Goal: Transaction & Acquisition: Subscribe to service/newsletter

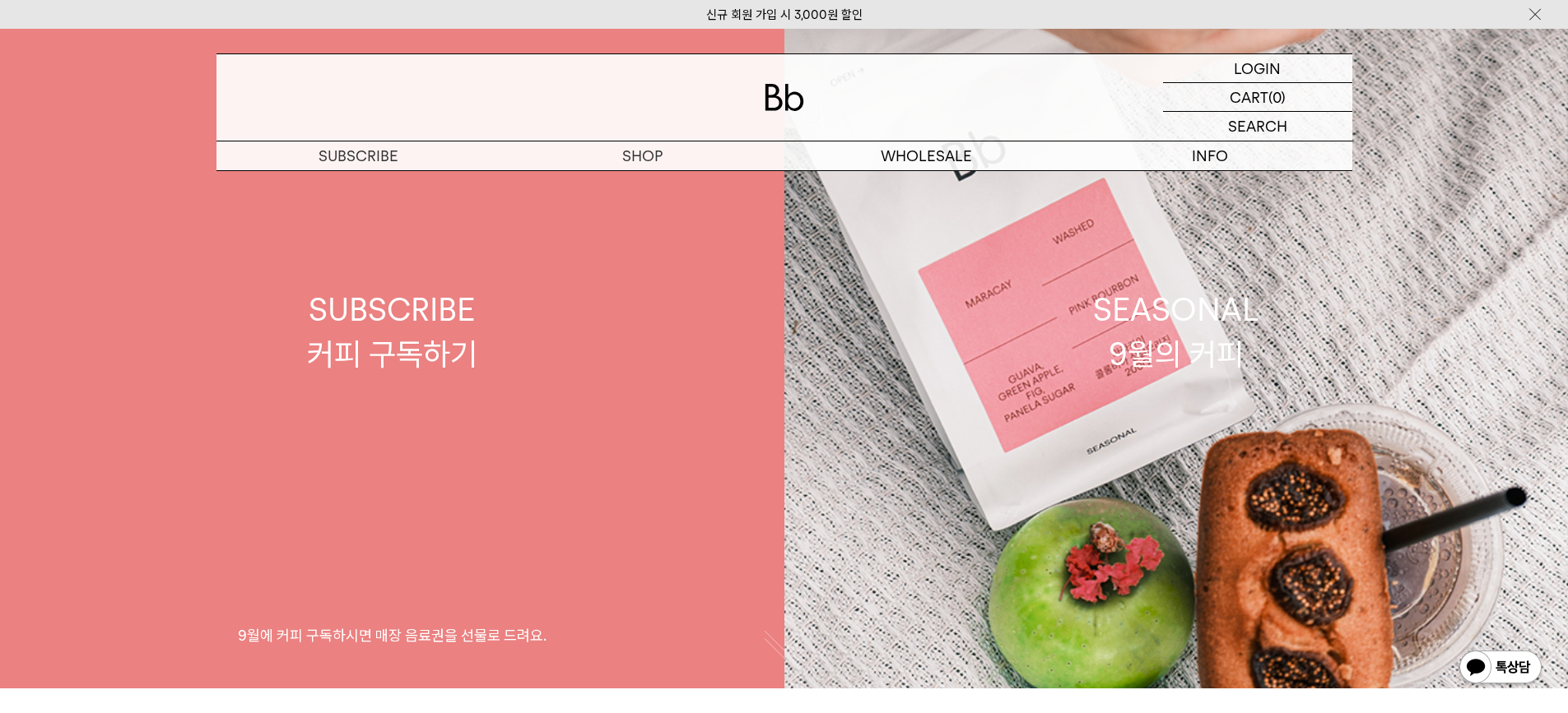
scroll to position [82, 0]
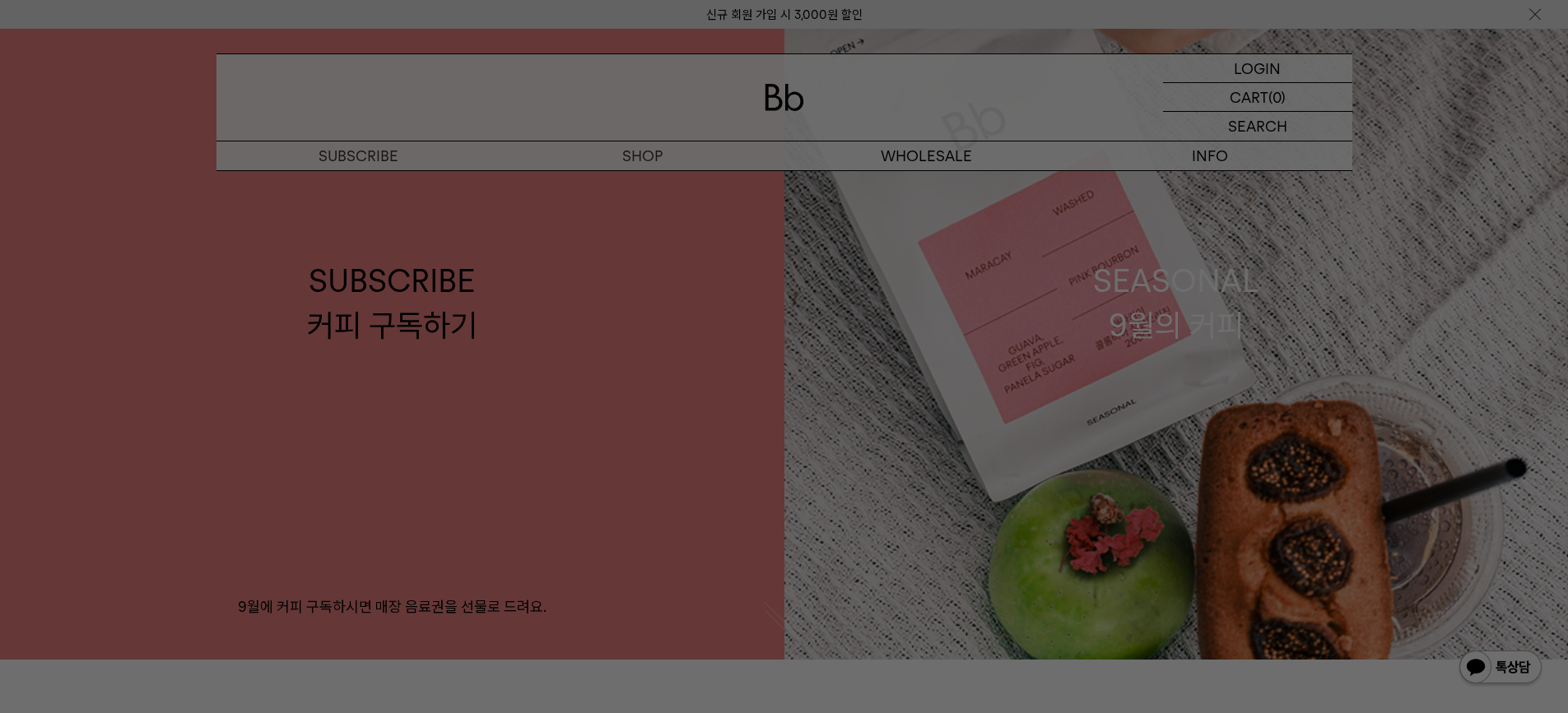
click at [651, 159] on div at bounding box center [784, 356] width 1568 height 713
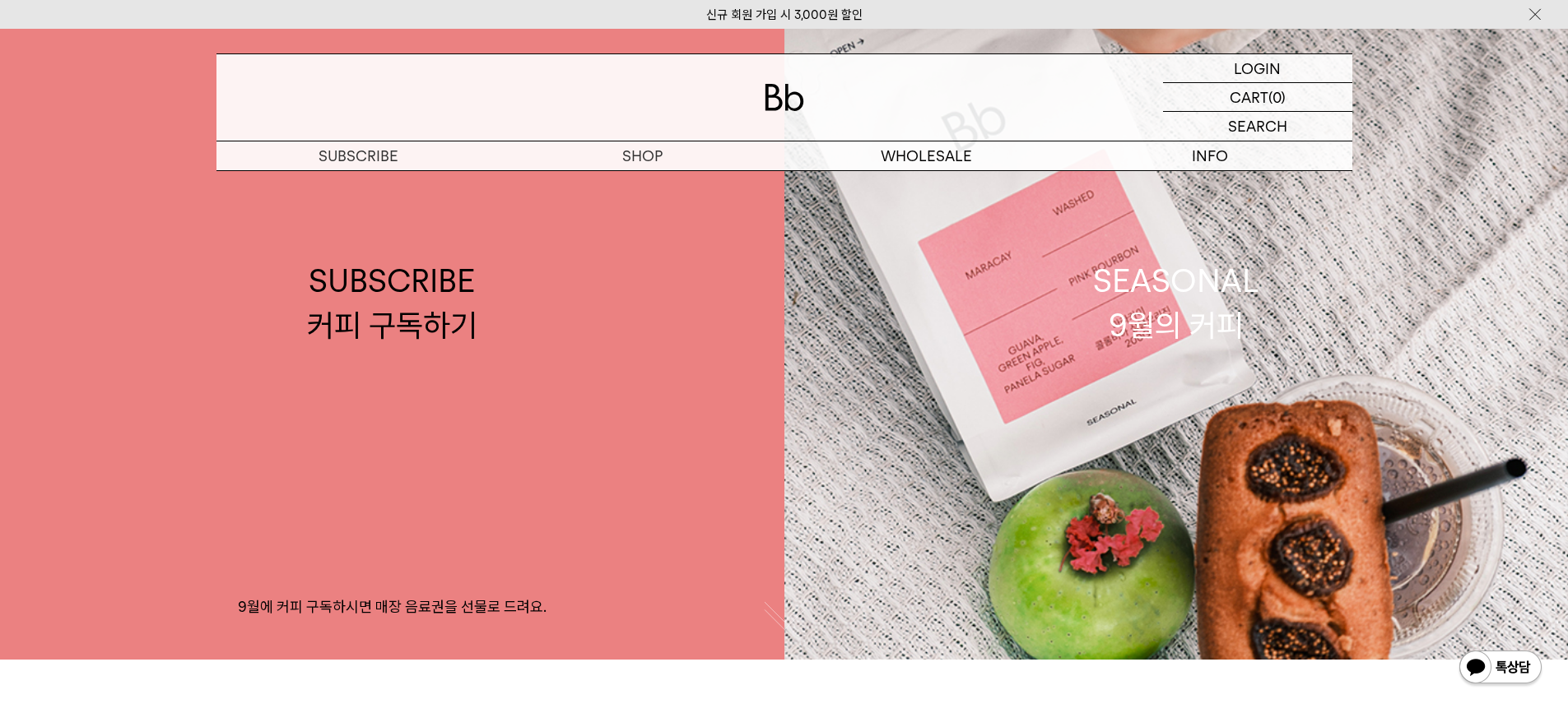
click at [797, 106] on img at bounding box center [784, 97] width 40 height 27
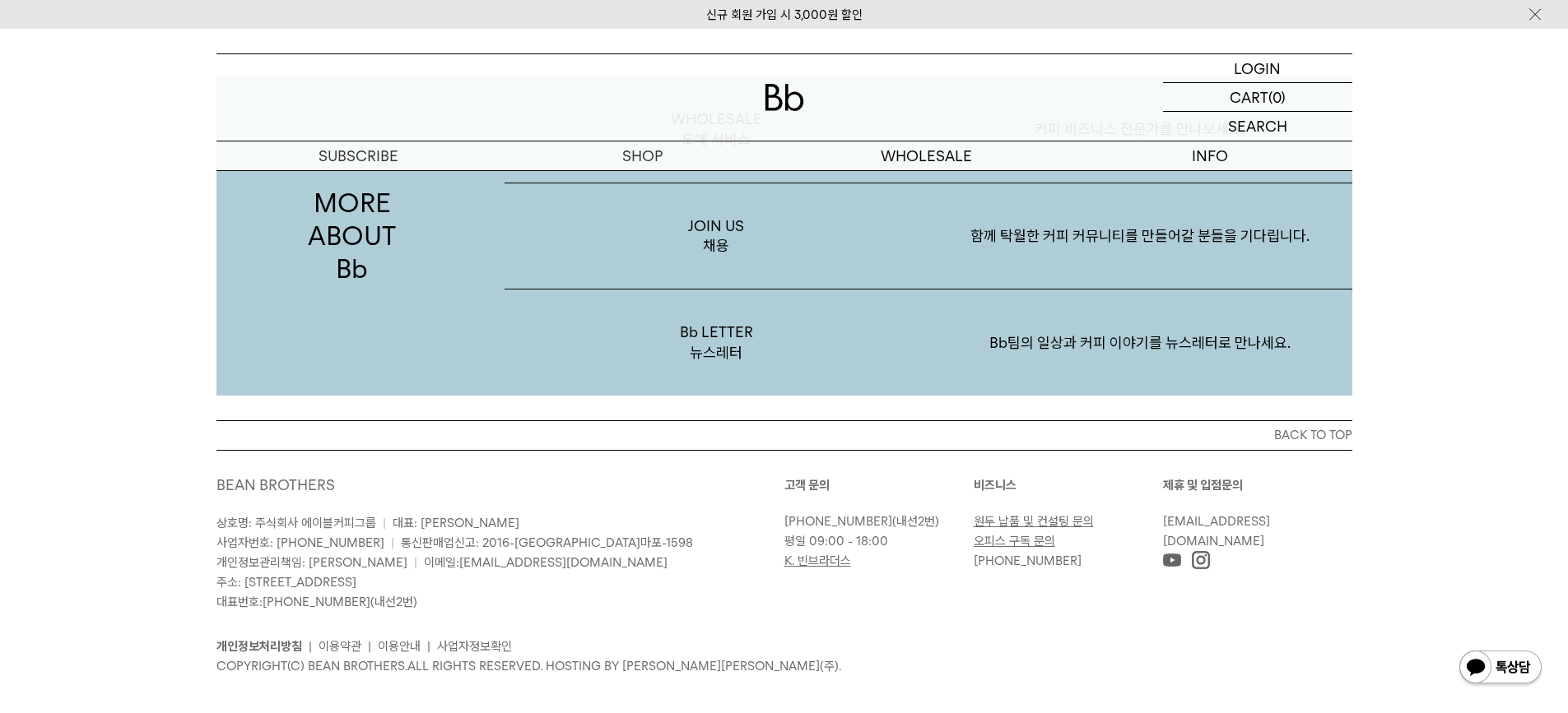
scroll to position [3188, 0]
drag, startPoint x: 1444, startPoint y: 321, endPoint x: 1454, endPoint y: 293, distance: 29.7
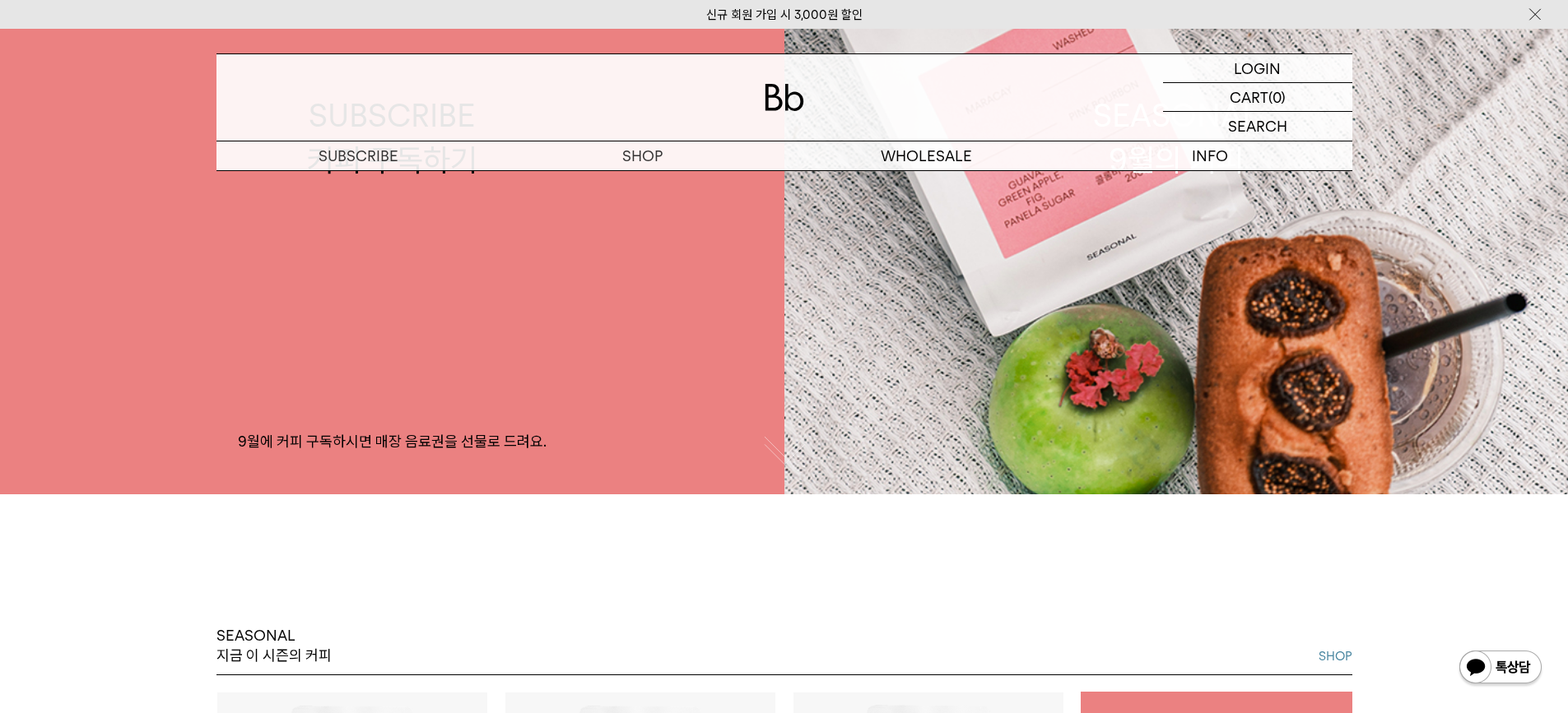
scroll to position [0, 0]
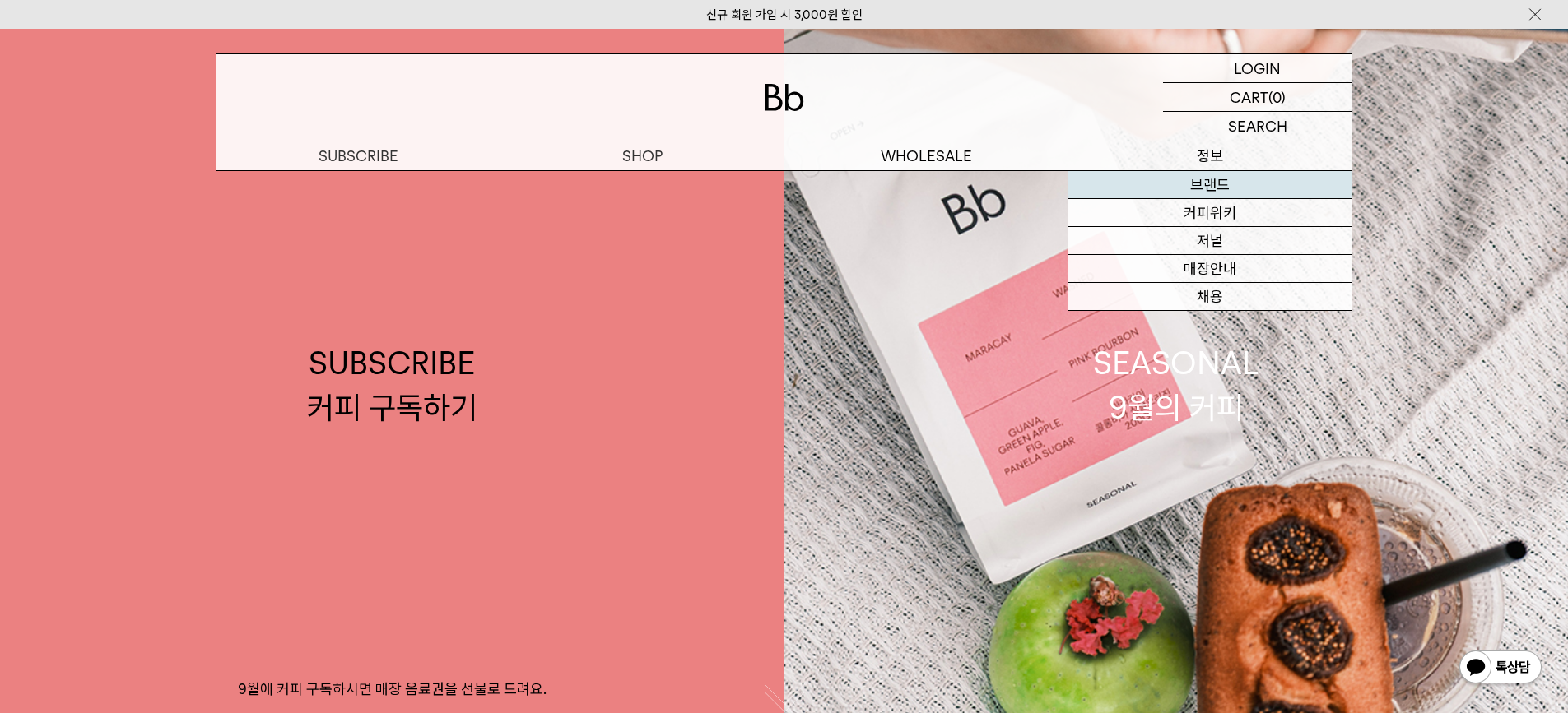
click at [1213, 184] on link "브랜드" at bounding box center [1210, 184] width 284 height 28
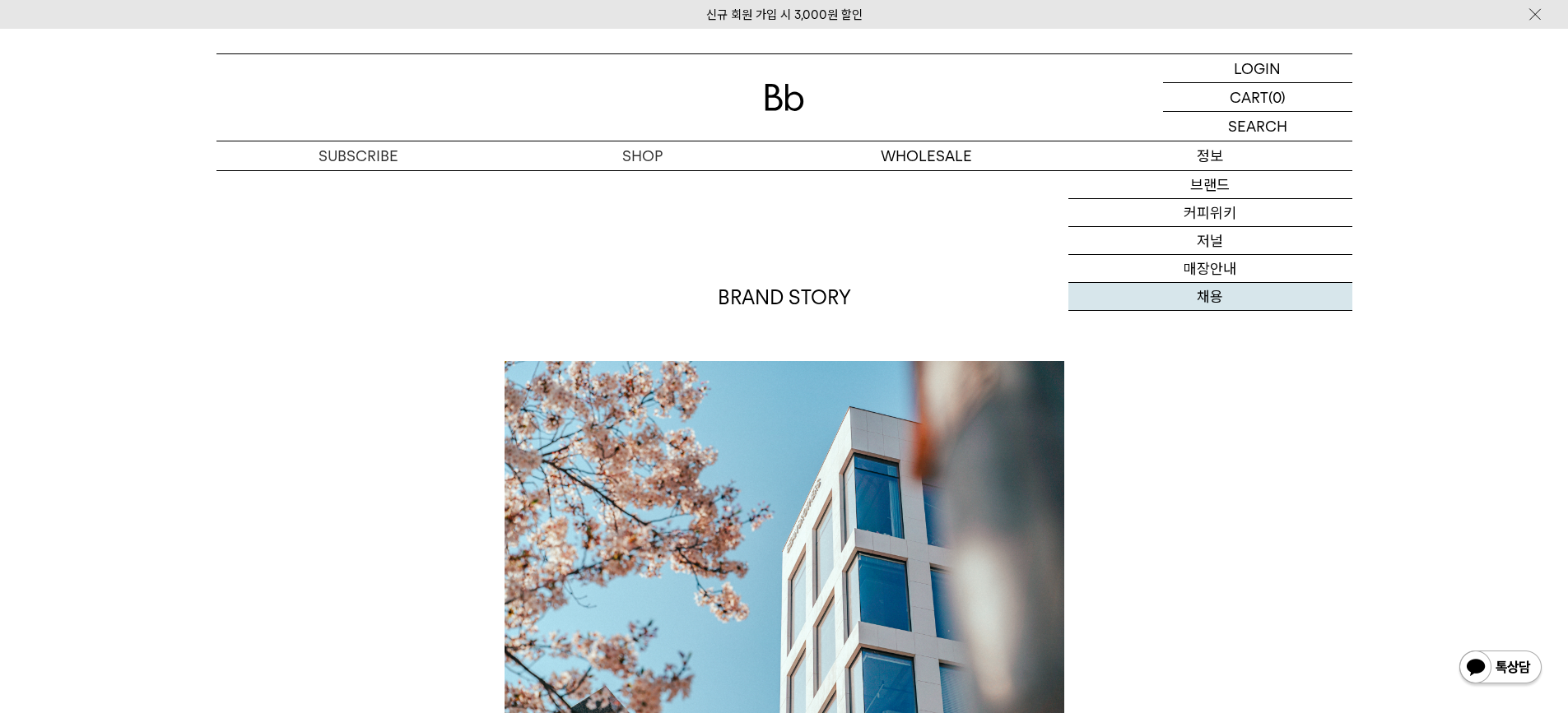
click at [1193, 293] on link "채용" at bounding box center [1210, 297] width 284 height 28
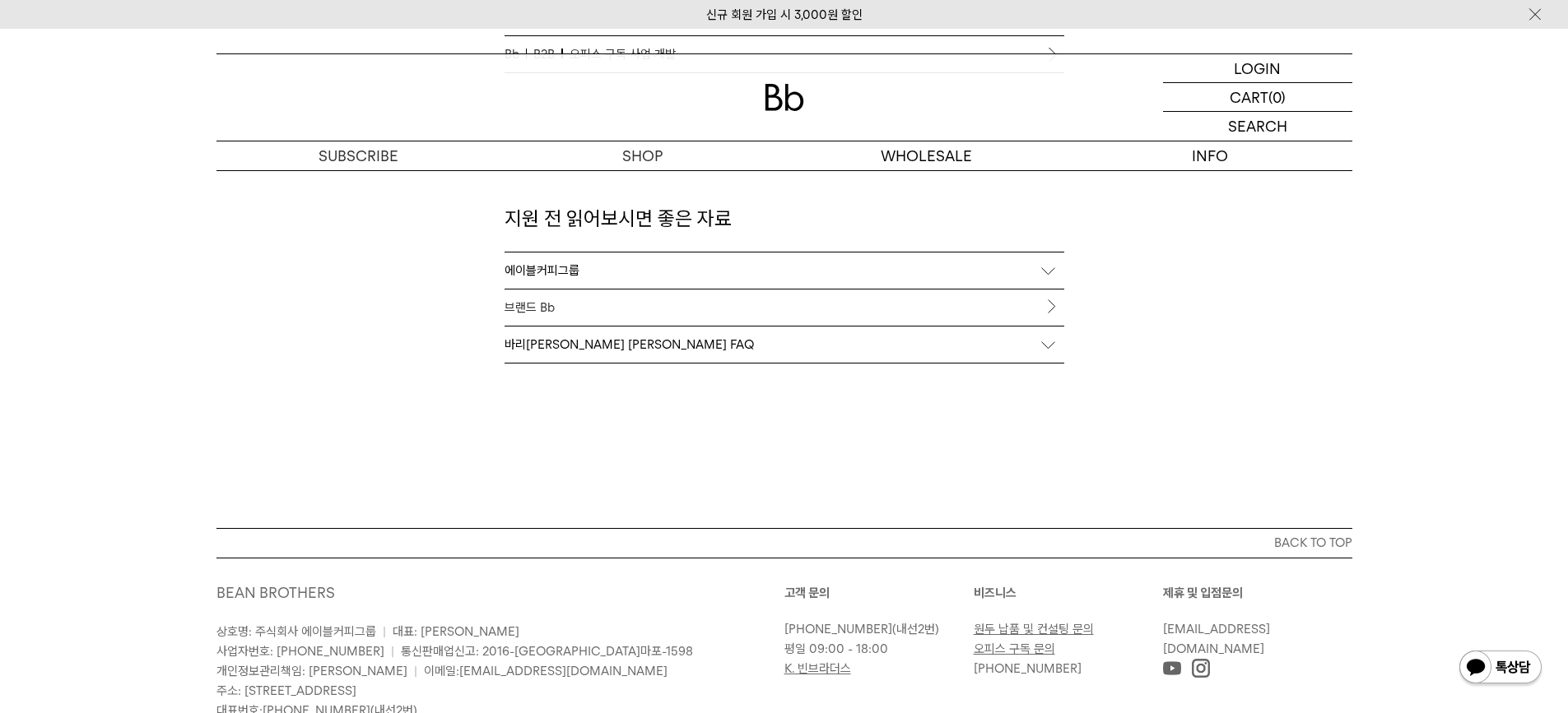
scroll to position [1757, 0]
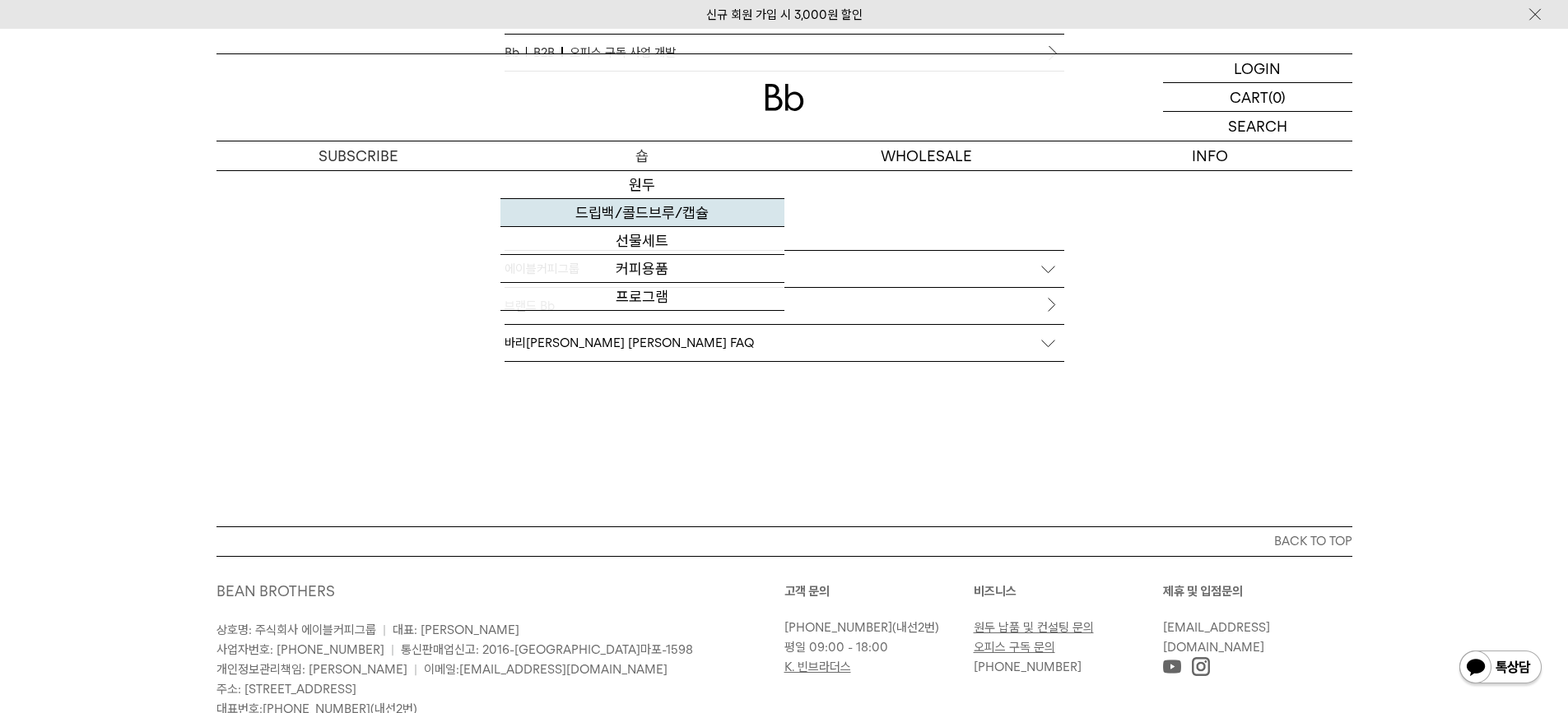
click at [658, 220] on link "드립백/콜드브루/캡슐" at bounding box center [642, 212] width 284 height 28
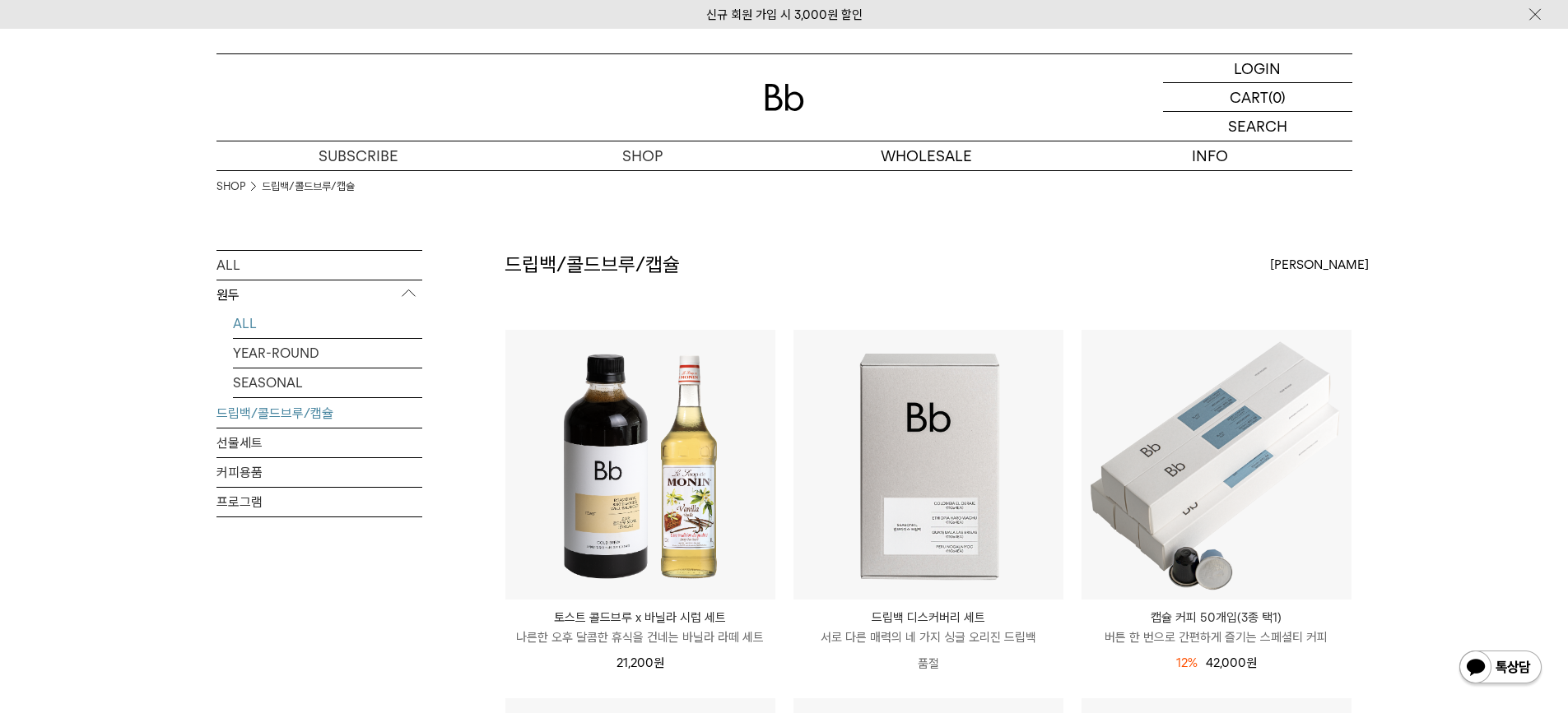
click at [246, 315] on link "ALL" at bounding box center [327, 324] width 190 height 29
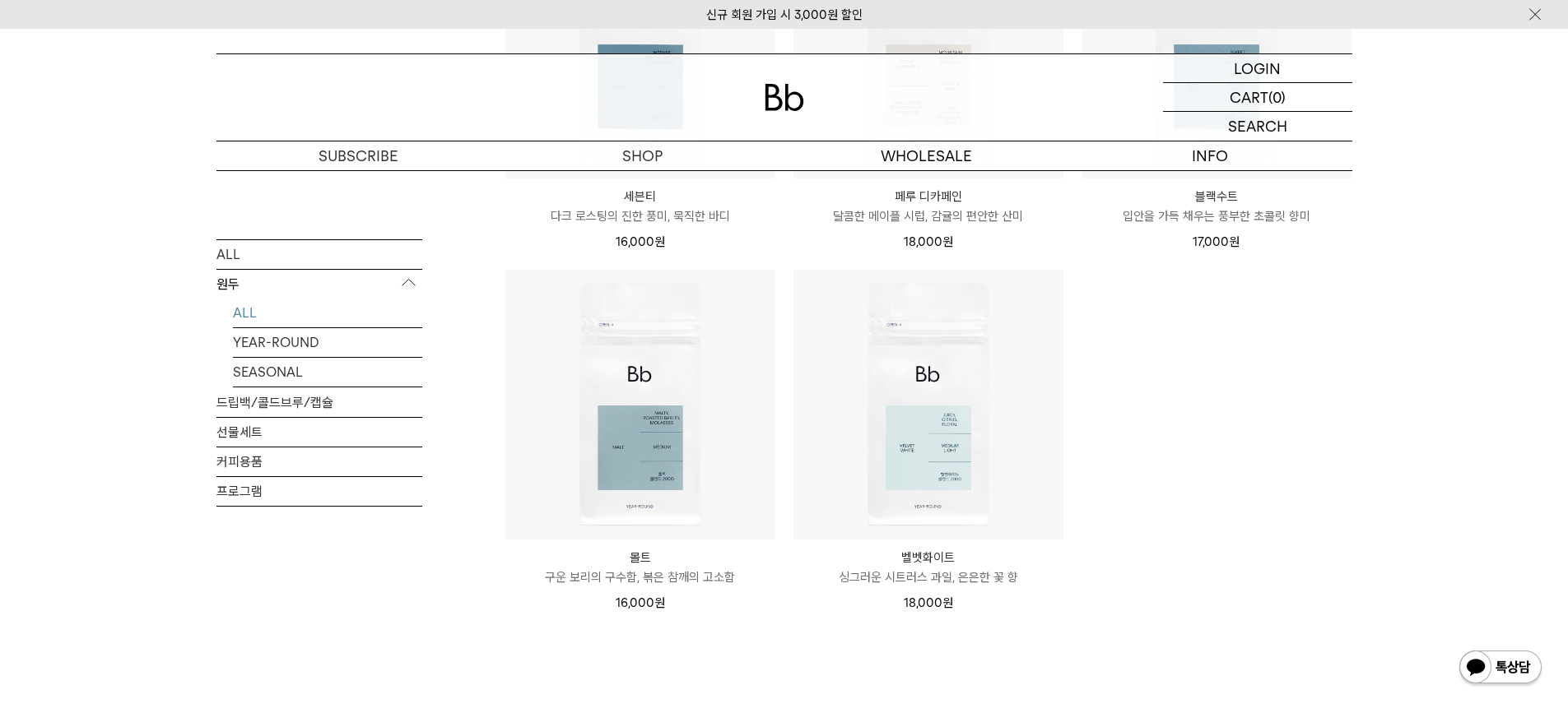
scroll to position [1546, 0]
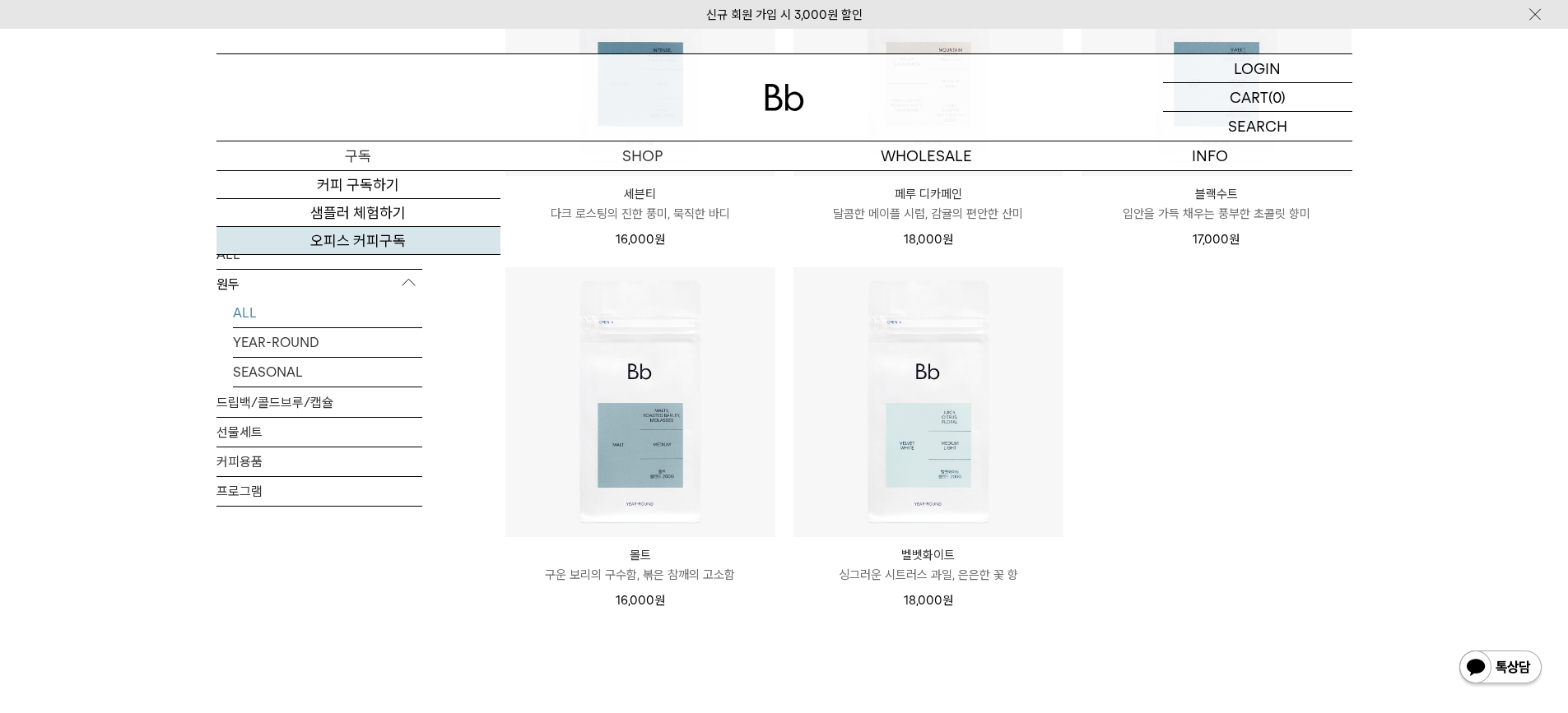
click at [383, 231] on link "오피스 커피구독" at bounding box center [359, 240] width 284 height 28
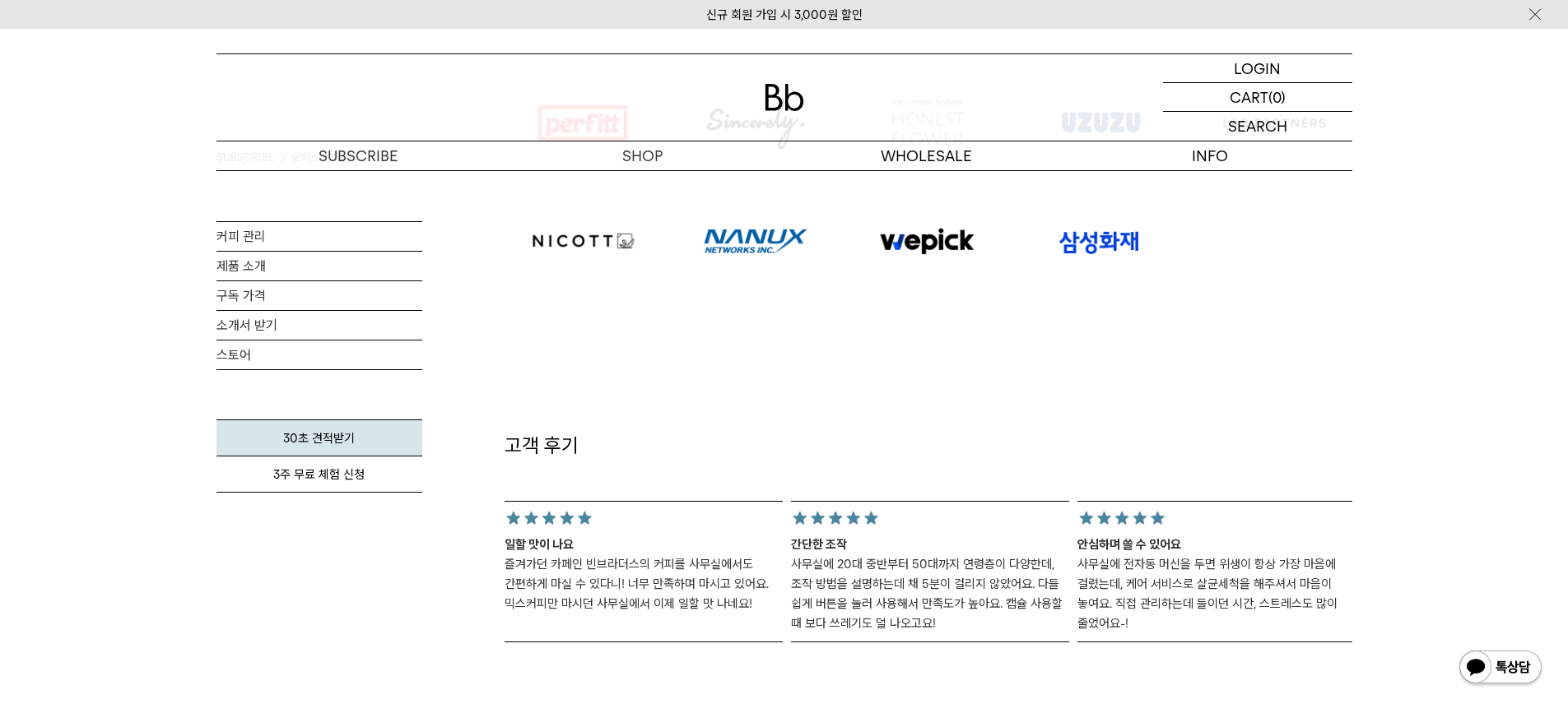
scroll to position [1342, 0]
